Goal: Information Seeking & Learning: Learn about a topic

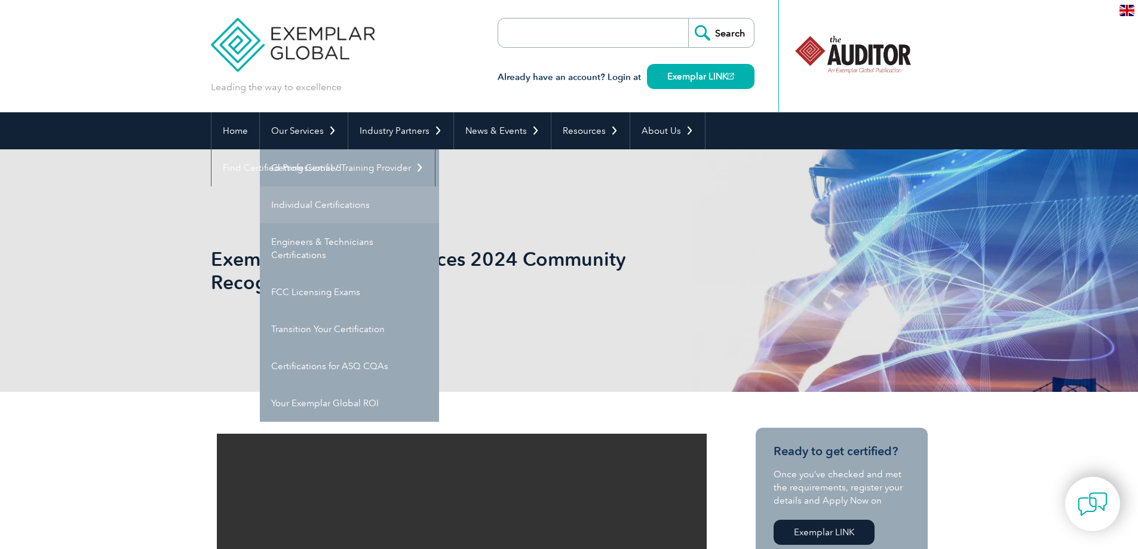
click at [333, 209] on link "Individual Certifications" at bounding box center [349, 204] width 179 height 37
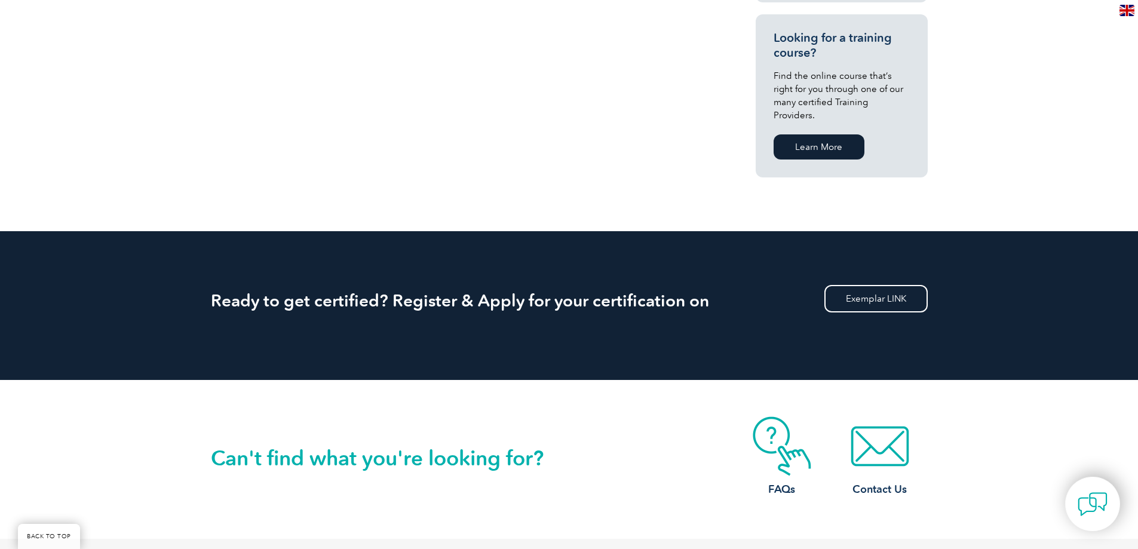
scroll to position [676, 0]
